Goal: Information Seeking & Learning: Learn about a topic

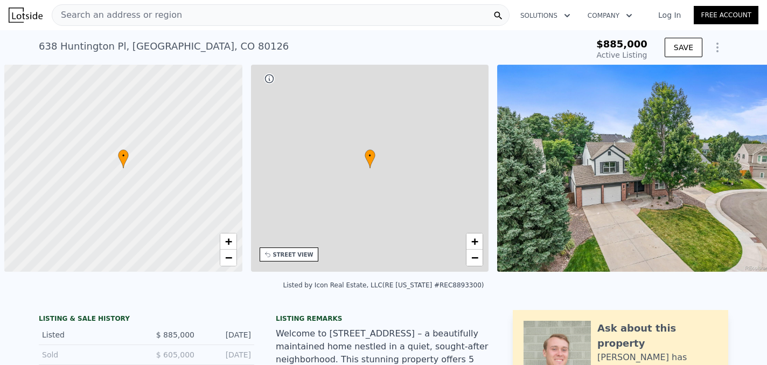
scroll to position [0, 4]
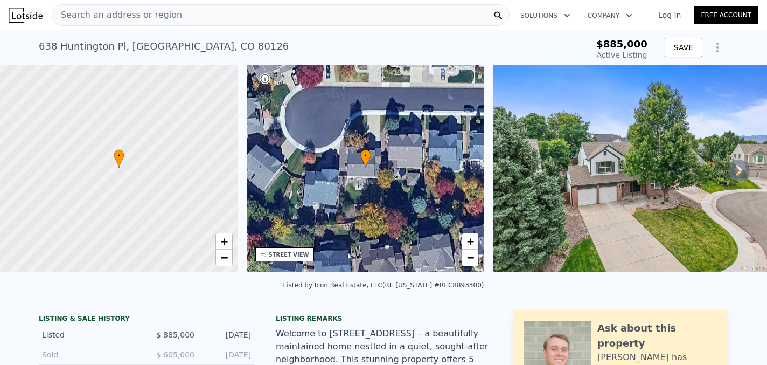
click at [738, 165] on icon at bounding box center [739, 170] width 6 height 11
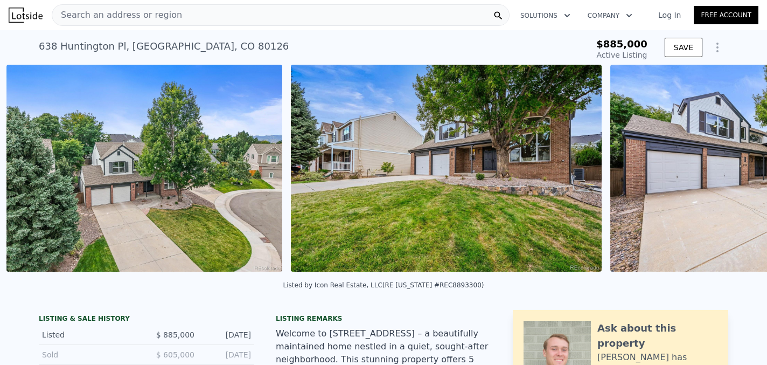
scroll to position [0, 493]
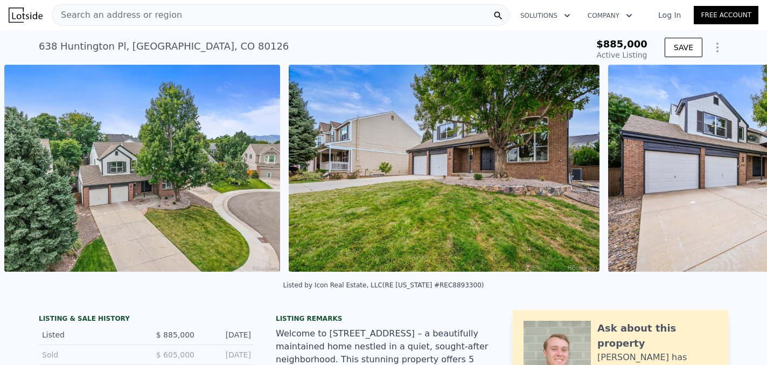
click at [738, 165] on img at bounding box center [763, 168] width 310 height 207
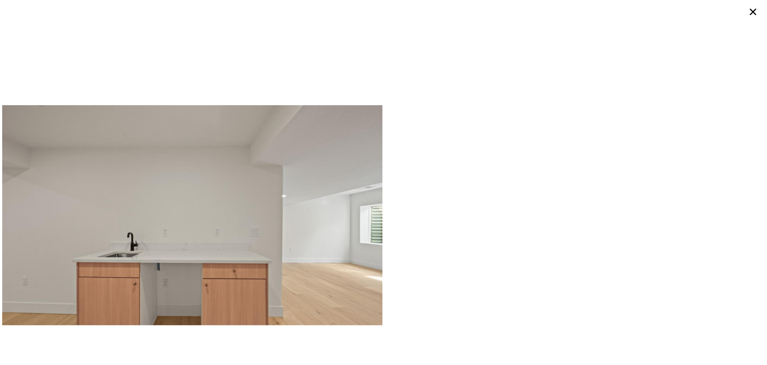
scroll to position [4921, 0]
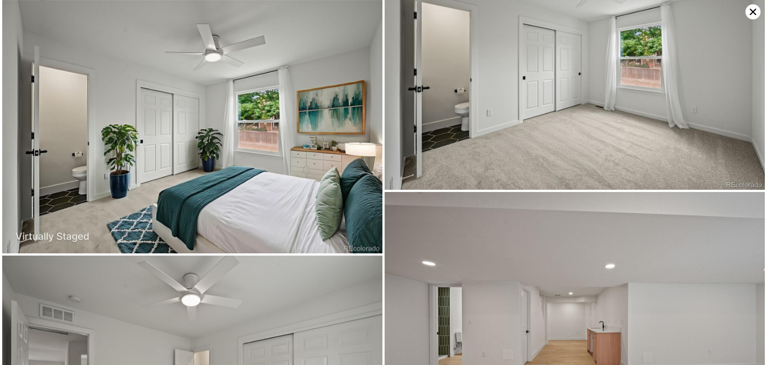
click at [749, 8] on icon at bounding box center [753, 11] width 15 height 15
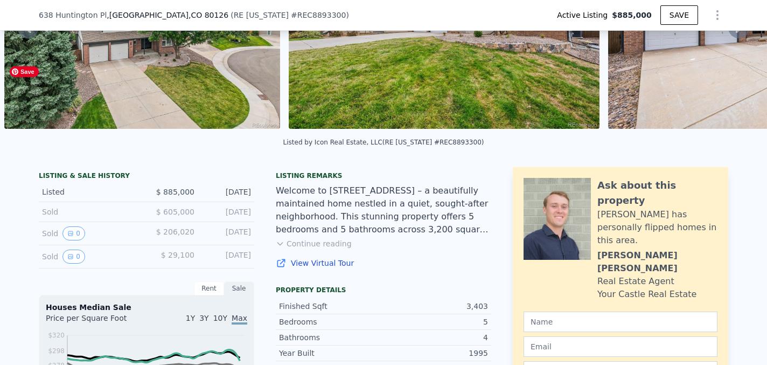
scroll to position [141, 0]
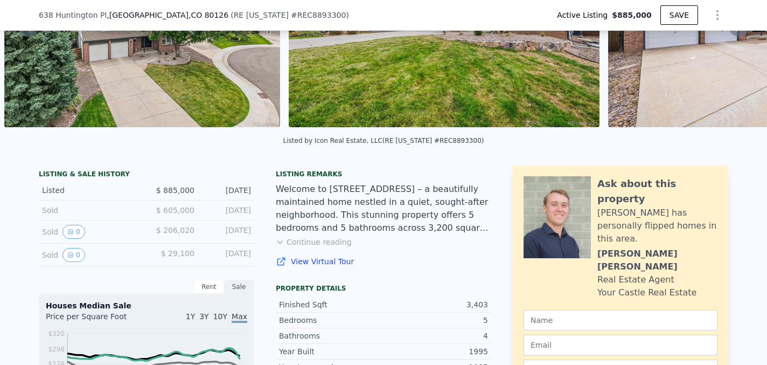
click at [299, 246] on button "Continue reading" at bounding box center [314, 242] width 76 height 11
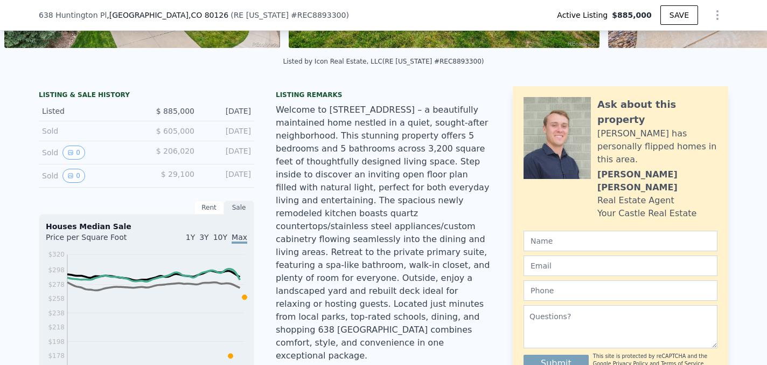
scroll to position [218, 0]
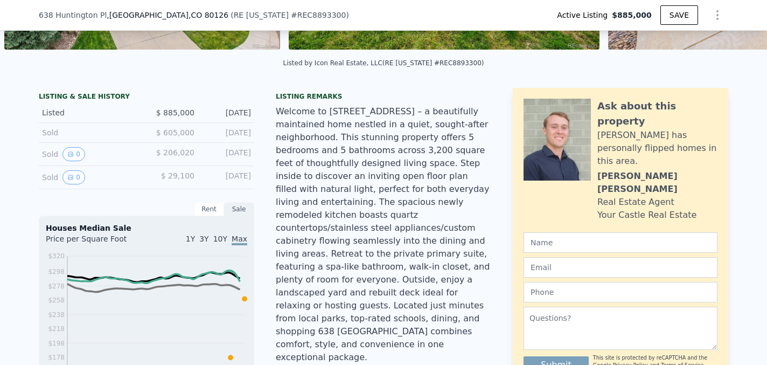
click at [156, 132] on div "$ 605,000" at bounding box center [171, 132] width 48 height 11
click at [176, 131] on span "$ 605,000" at bounding box center [175, 132] width 38 height 9
click at [47, 133] on div "Sold" at bounding box center [90, 132] width 96 height 11
click at [71, 155] on icon "View historical data" at bounding box center [70, 154] width 6 height 6
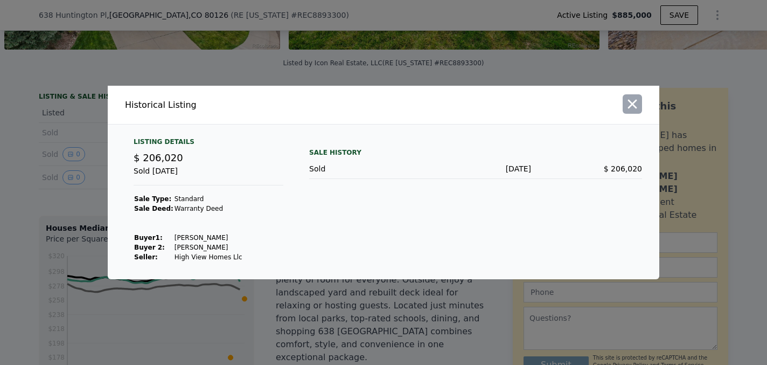
click at [634, 103] on icon "button" at bounding box center [632, 104] width 9 height 9
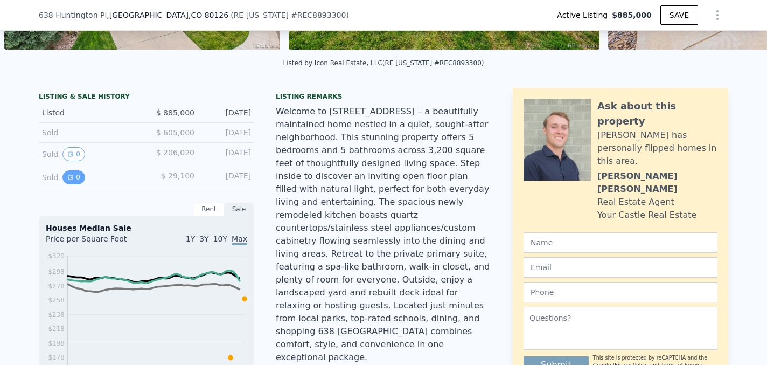
click at [74, 178] on button "0" at bounding box center [74, 177] width 23 height 14
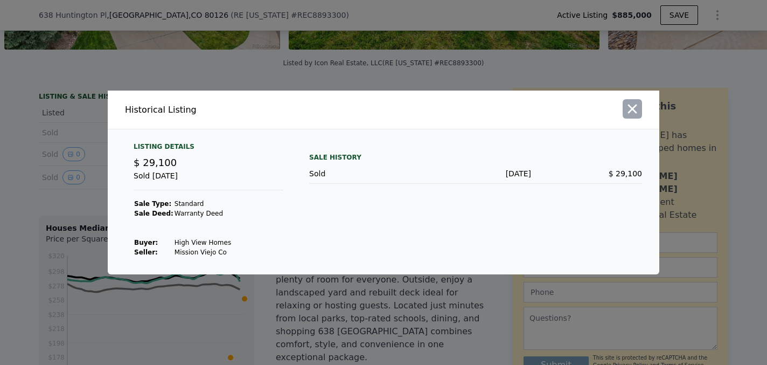
click at [639, 106] on icon "button" at bounding box center [632, 108] width 15 height 15
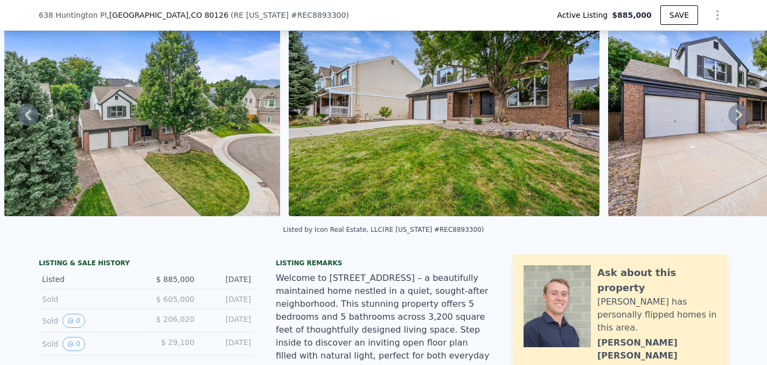
scroll to position [0, 0]
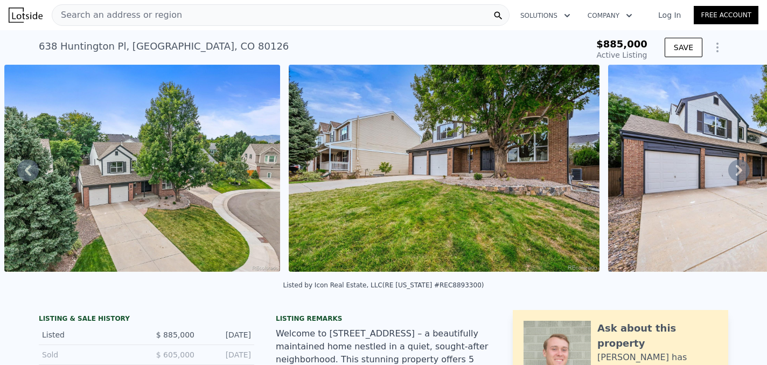
click at [23, 168] on icon at bounding box center [28, 171] width 22 height 22
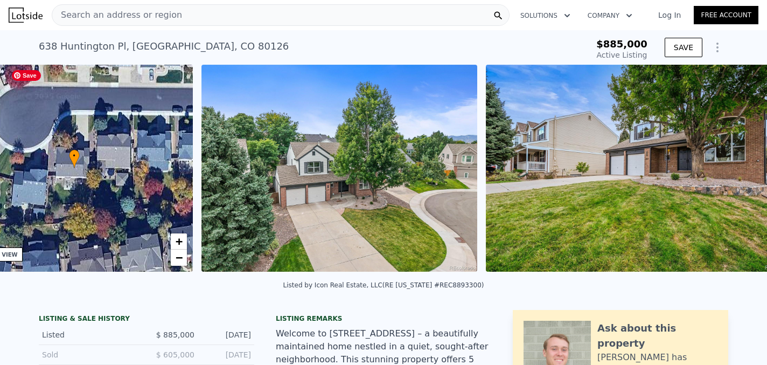
scroll to position [0, 251]
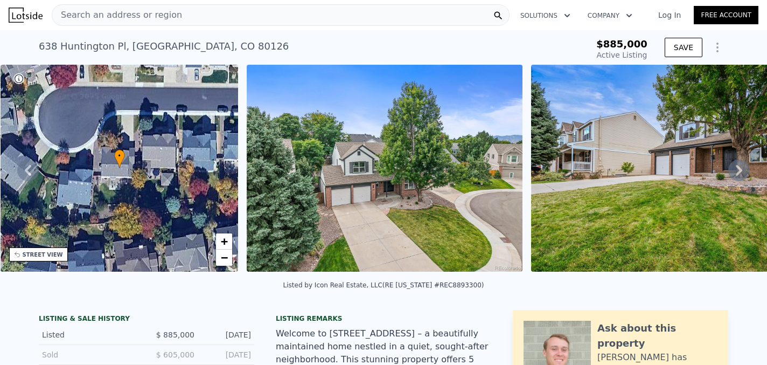
click at [24, 168] on div "• + − • + − STREET VIEW Loading... SATELLITE VIEW" at bounding box center [383, 170] width 767 height 211
click at [738, 165] on icon at bounding box center [739, 170] width 6 height 11
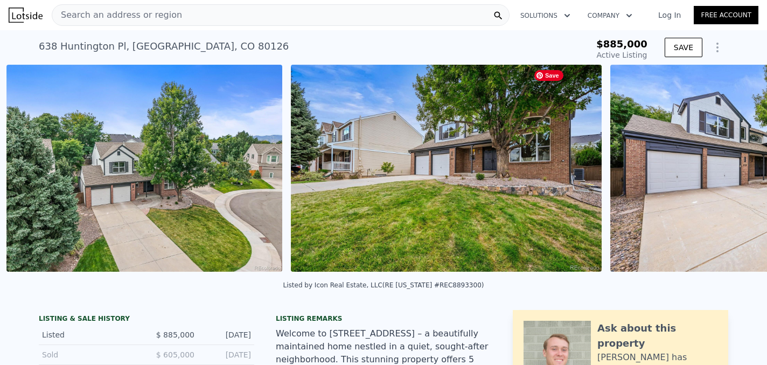
scroll to position [0, 493]
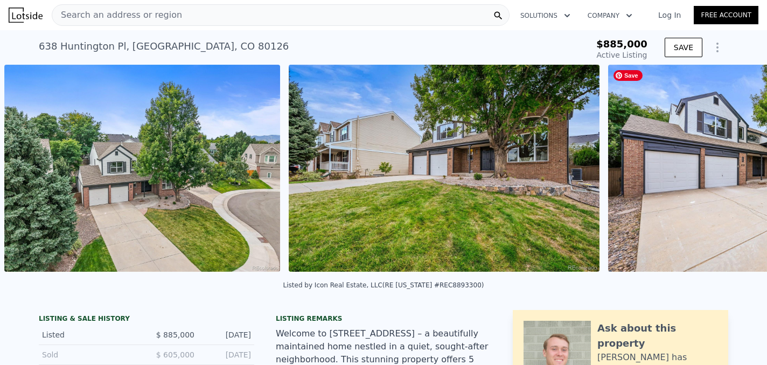
click at [738, 165] on img at bounding box center [763, 168] width 310 height 207
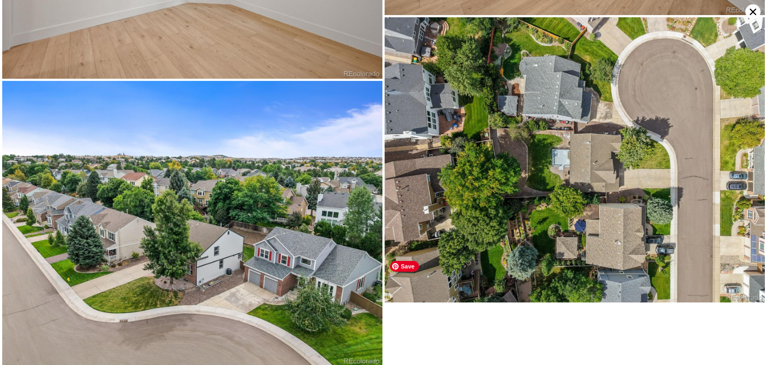
scroll to position [6119, 0]
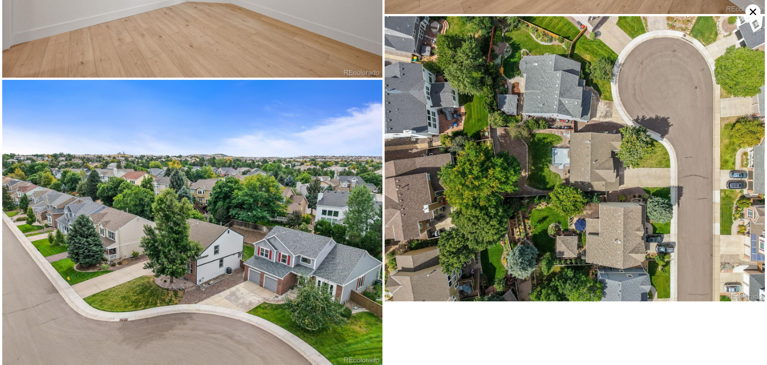
click at [757, 8] on icon at bounding box center [753, 11] width 15 height 15
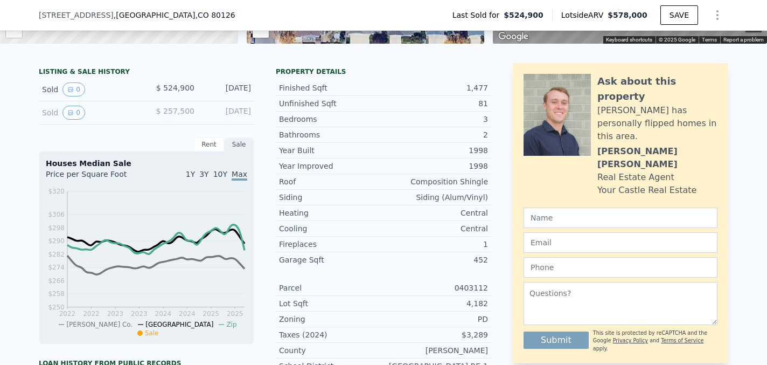
scroll to position [226, 0]
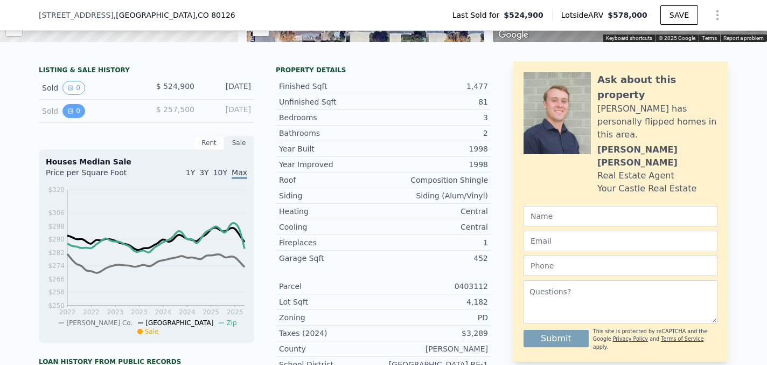
click at [73, 113] on button "0" at bounding box center [74, 111] width 23 height 14
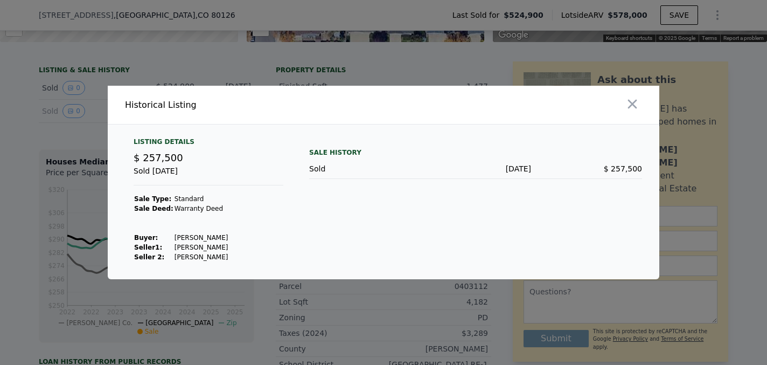
click at [70, 86] on div at bounding box center [383, 182] width 767 height 365
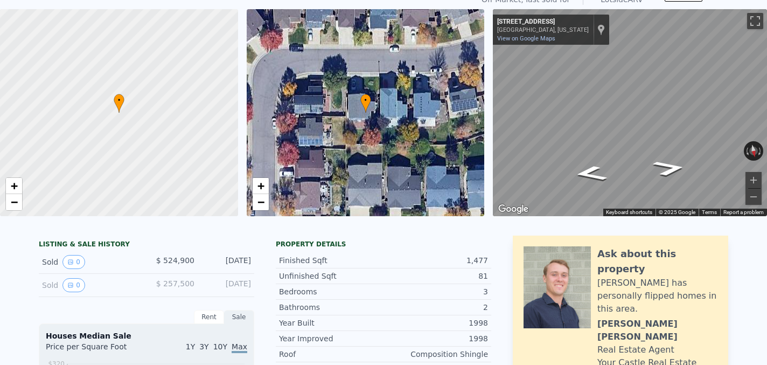
scroll to position [0, 0]
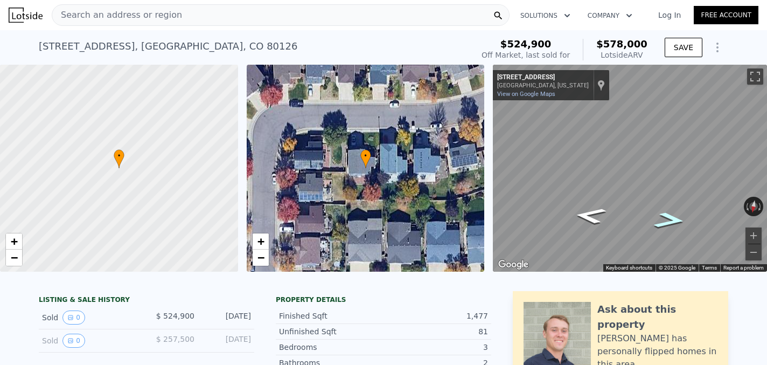
click at [668, 221] on icon "Go West, Saybrook St" at bounding box center [670, 220] width 59 height 24
click at [371, 187] on div "• + −" at bounding box center [366, 168] width 238 height 207
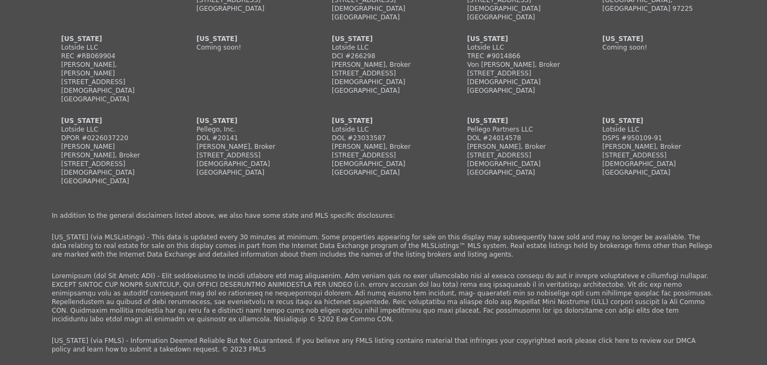
scroll to position [3112, 0]
